Goal: Navigation & Orientation: Understand site structure

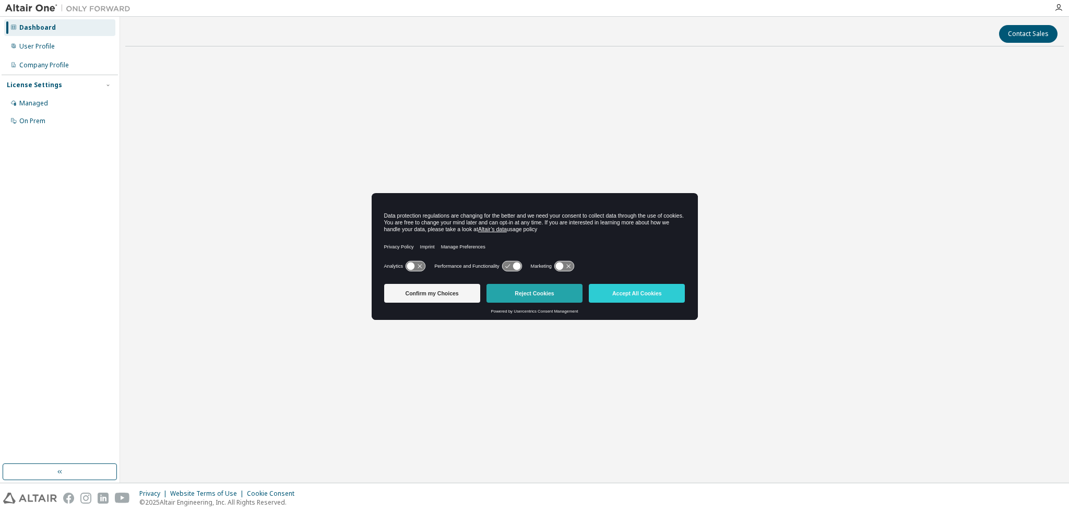
click at [547, 296] on button "Reject Cookies" at bounding box center [535, 293] width 96 height 19
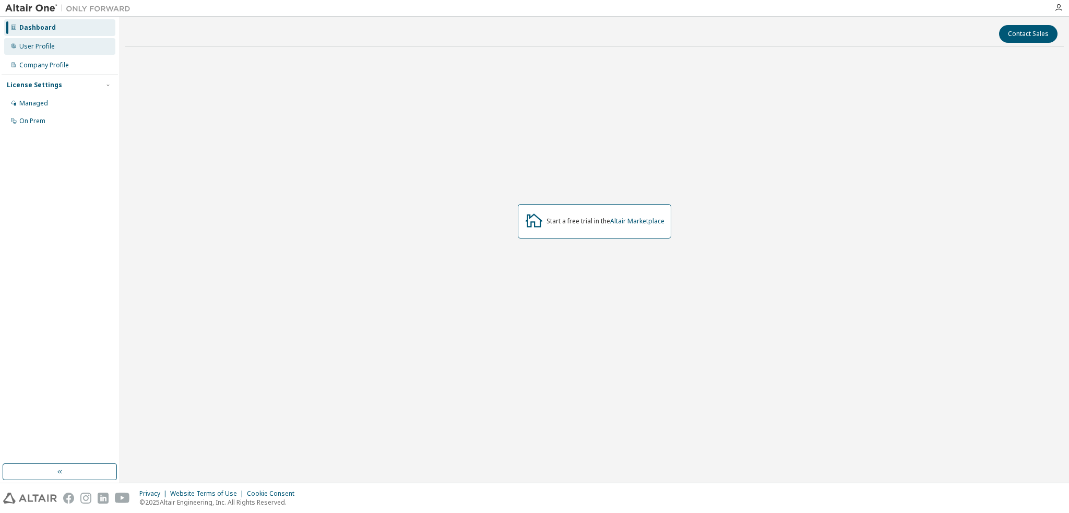
click at [54, 52] on div "User Profile" at bounding box center [59, 46] width 111 height 17
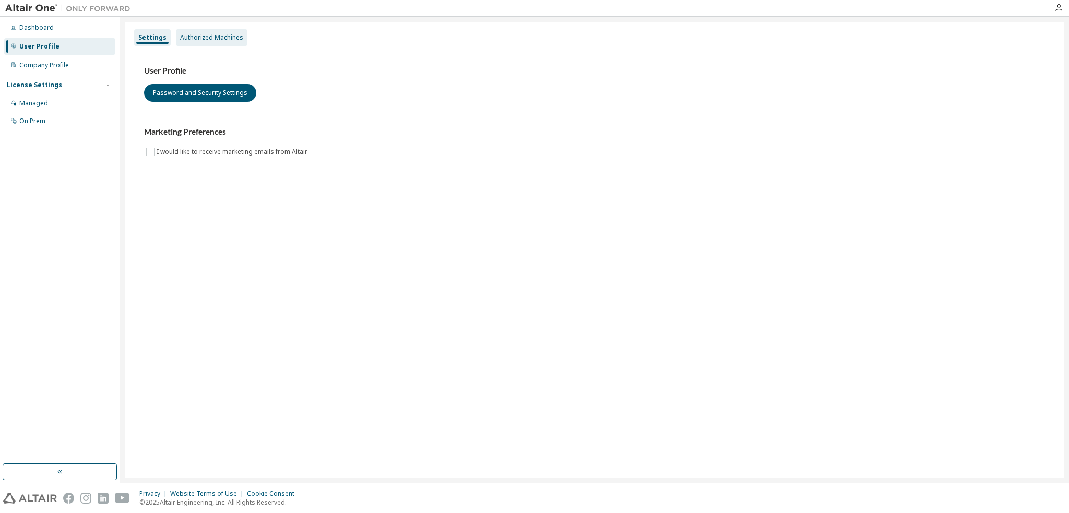
click at [208, 33] on div "Authorized Machines" at bounding box center [211, 37] width 63 height 8
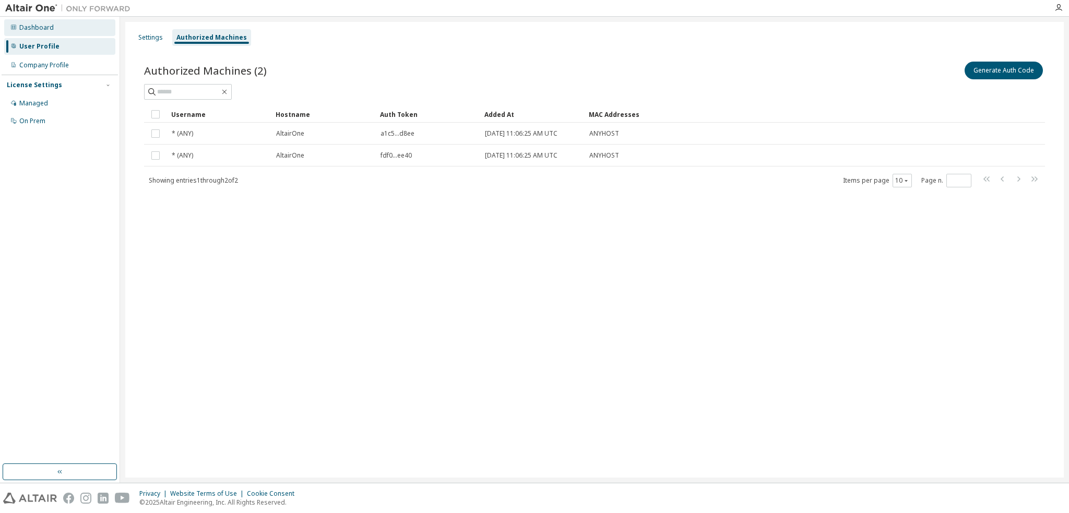
click at [38, 29] on div "Dashboard" at bounding box center [36, 27] width 34 height 8
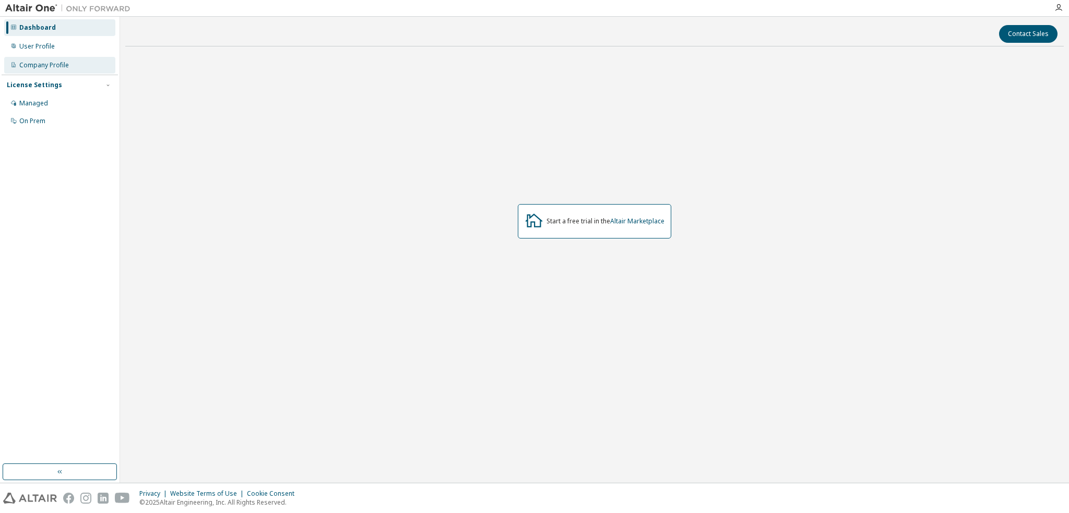
click at [55, 65] on div "Company Profile" at bounding box center [44, 65] width 50 height 8
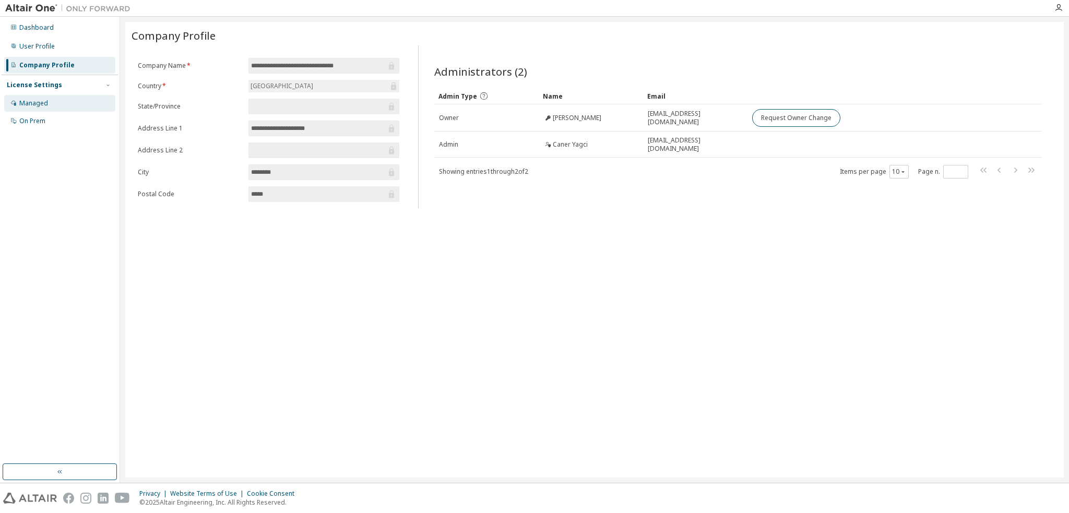
click at [57, 104] on div "Managed" at bounding box center [59, 103] width 111 height 17
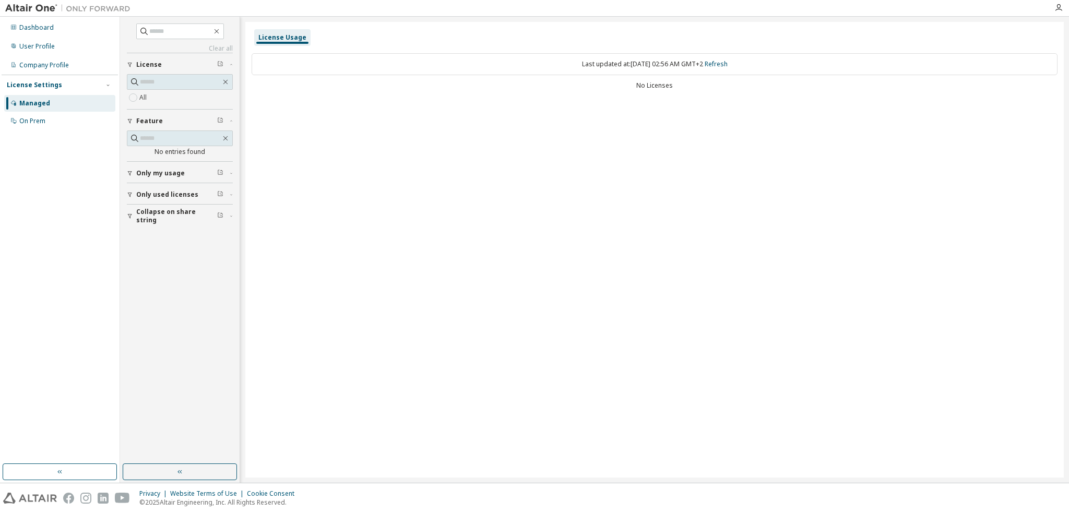
click at [40, 37] on div "Dashboard User Profile Company Profile License Settings Managed On Prem" at bounding box center [60, 74] width 116 height 112
click at [39, 33] on div "Dashboard" at bounding box center [59, 27] width 111 height 17
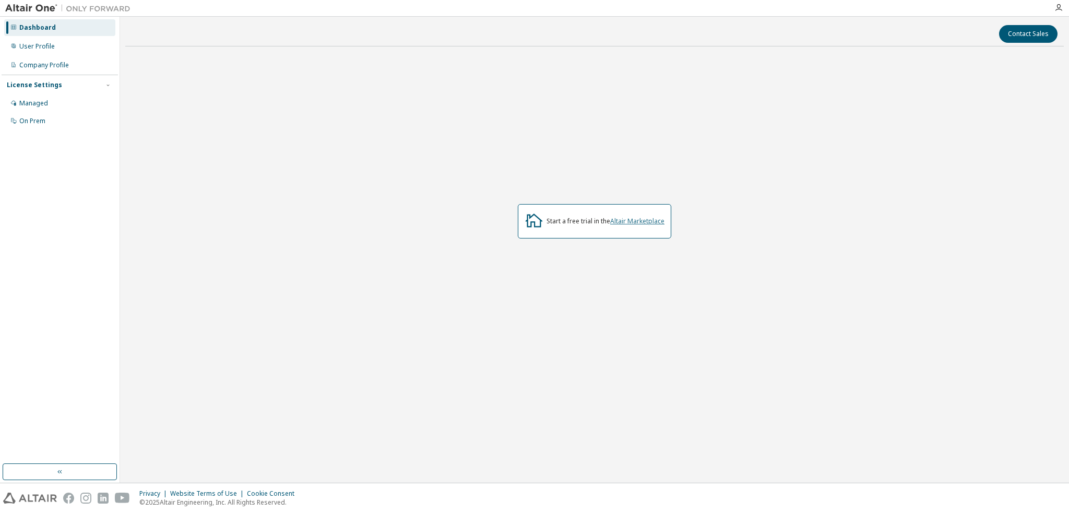
click at [649, 222] on link "Altair Marketplace" at bounding box center [637, 221] width 54 height 9
